Goal: Contribute content: Add original content to the website for others to see

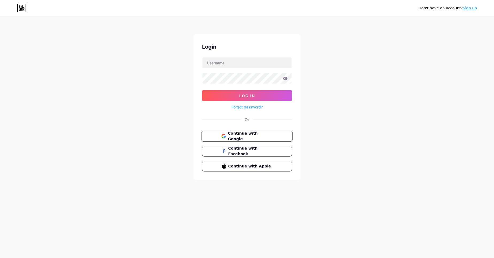
click at [245, 138] on span "Continue with Google" at bounding box center [250, 136] width 45 height 11
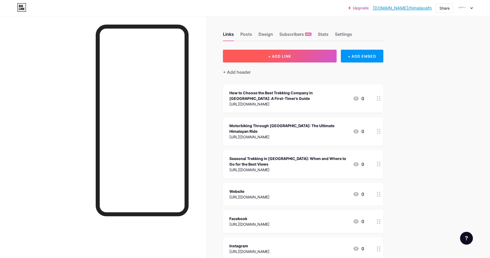
click at [291, 57] on span "+ ADD LINK" at bounding box center [279, 56] width 23 height 5
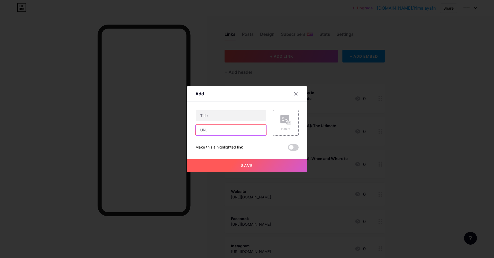
click at [240, 130] on input "text" at bounding box center [230, 130] width 71 height 11
paste input "[URL][DOMAIN_NAME]"
type input "[URL][DOMAIN_NAME]"
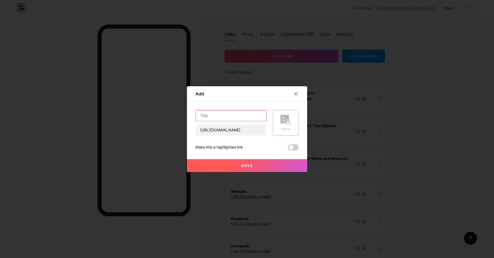
click at [223, 119] on input "text" at bounding box center [230, 115] width 71 height 11
paste input "Short Treks in [GEOGRAPHIC_DATA] for Weekend Getaways"
type input "Short Treks in [GEOGRAPHIC_DATA] for Weekend Getaways"
click at [290, 146] on span at bounding box center [293, 147] width 11 height 6
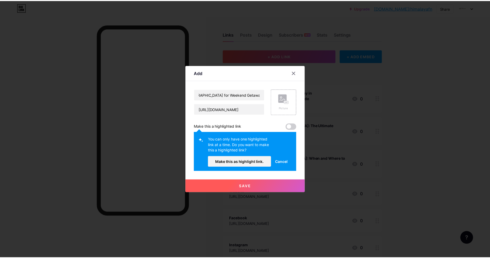
scroll to position [0, 0]
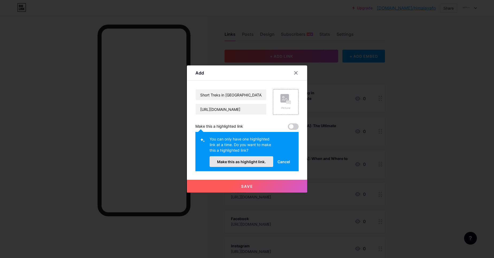
click at [255, 162] on span "Make this as highlight link." at bounding box center [241, 161] width 49 height 5
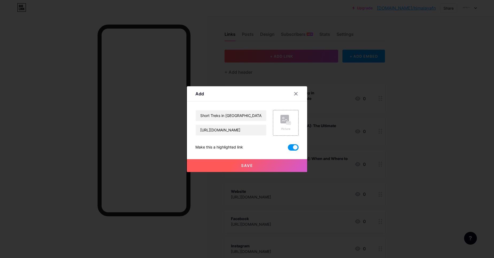
click at [251, 166] on button "Save" at bounding box center [247, 165] width 120 height 13
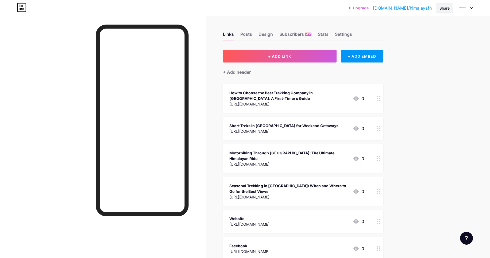
click at [438, 8] on div "Share" at bounding box center [444, 7] width 17 height 9
click at [422, 27] on div "Copy link" at bounding box center [413, 27] width 80 height 13
